Goal: Information Seeking & Learning: Compare options

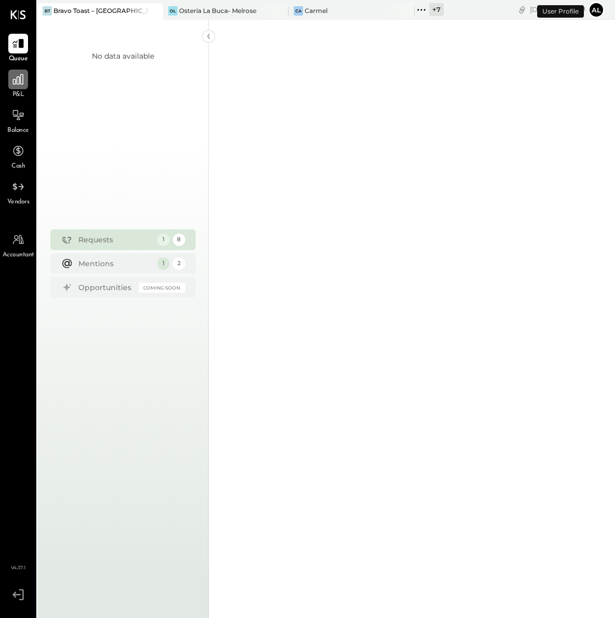
click at [22, 87] on div at bounding box center [18, 80] width 20 height 20
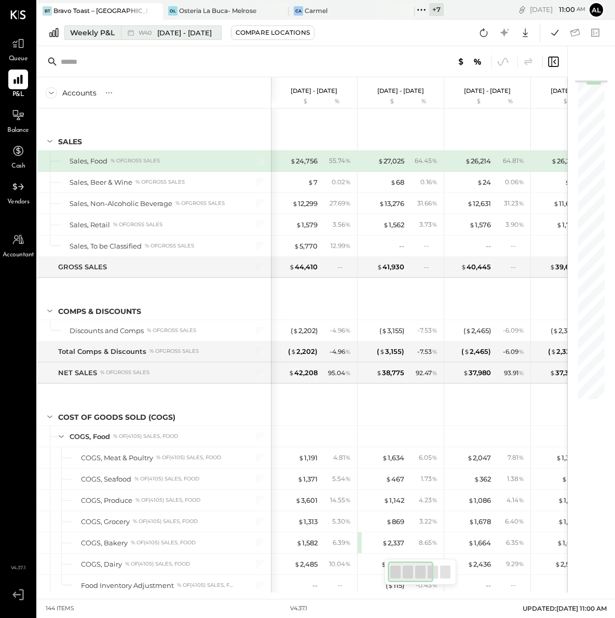
click at [104, 38] on button "Weekly P&L W40 [DATE] - [DATE]" at bounding box center [142, 32] width 157 height 15
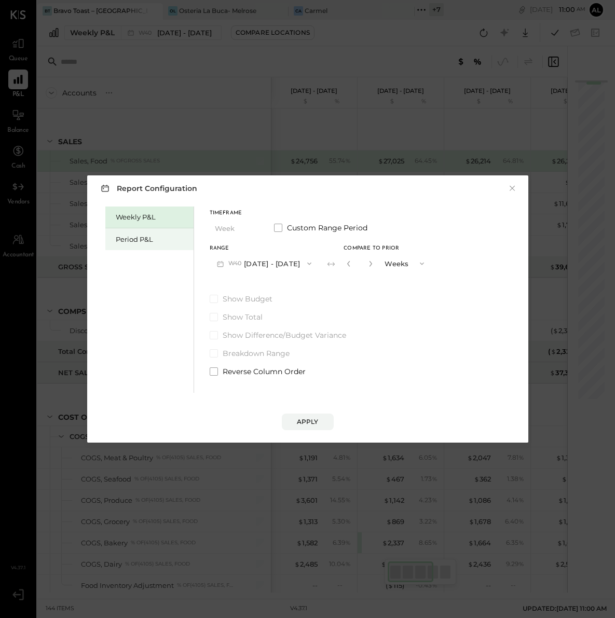
click at [147, 236] on div "Period P&L" at bounding box center [152, 240] width 73 height 10
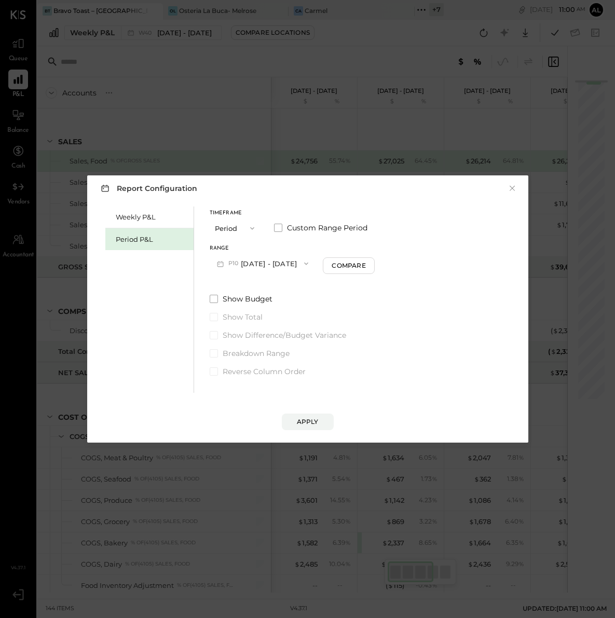
click at [290, 263] on button "P10 [DATE] - [DATE]" at bounding box center [263, 263] width 106 height 19
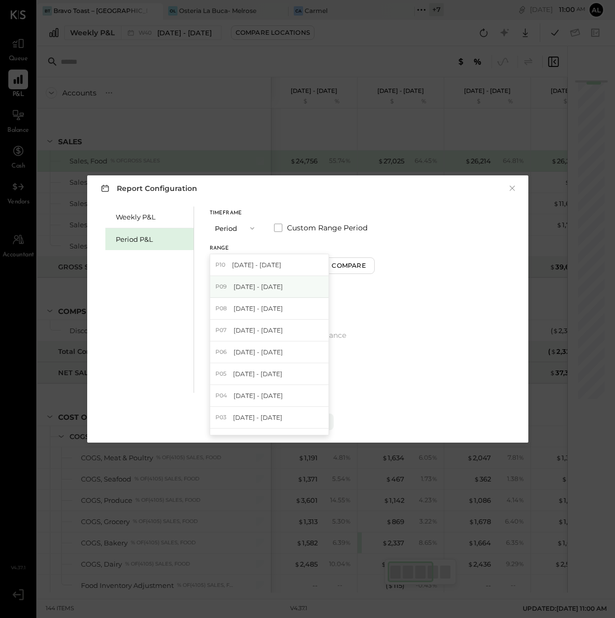
click at [281, 297] on div "P09 [DATE] - [DATE]" at bounding box center [269, 287] width 118 height 22
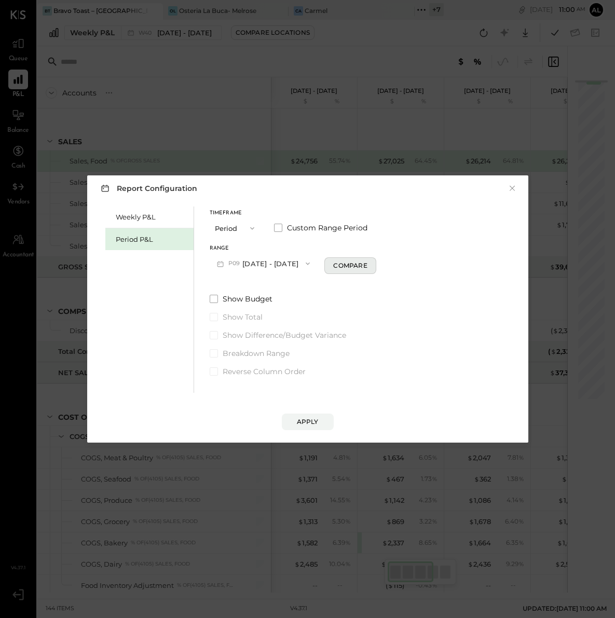
click at [367, 266] on div "Compare" at bounding box center [350, 265] width 34 height 9
click at [373, 260] on button "button" at bounding box center [369, 263] width 8 height 11
type input "*"
click at [313, 418] on div "Apply" at bounding box center [308, 421] width 22 height 9
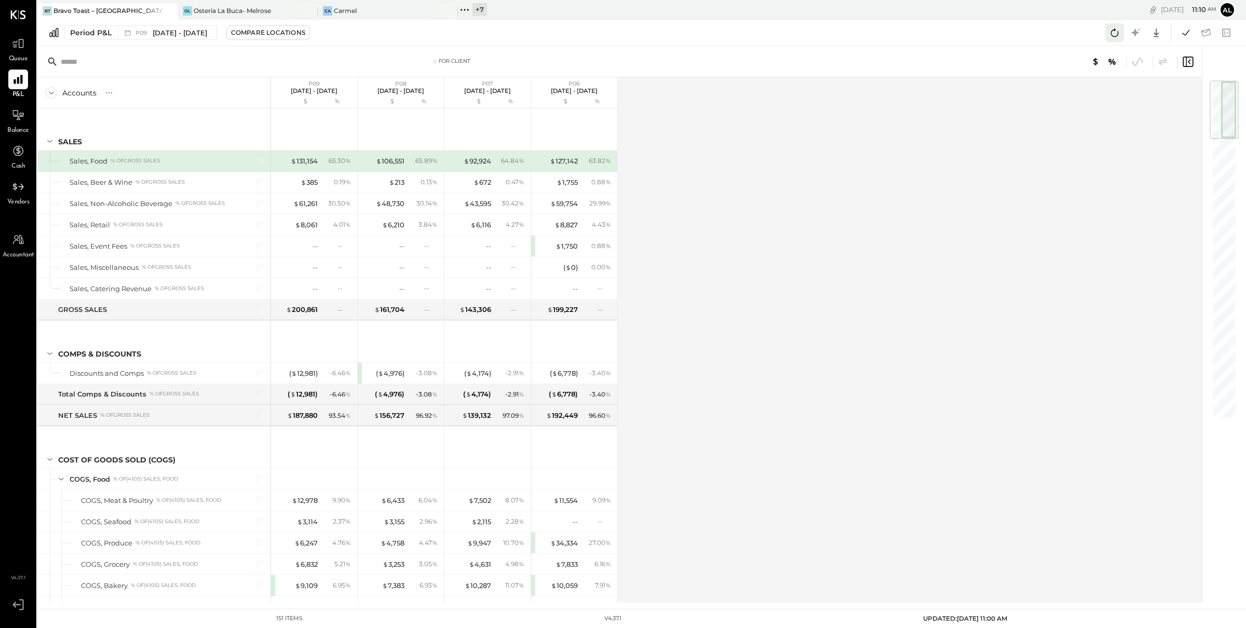
click at [615, 34] on icon at bounding box center [1114, 32] width 13 height 13
